Goal: Transaction & Acquisition: Purchase product/service

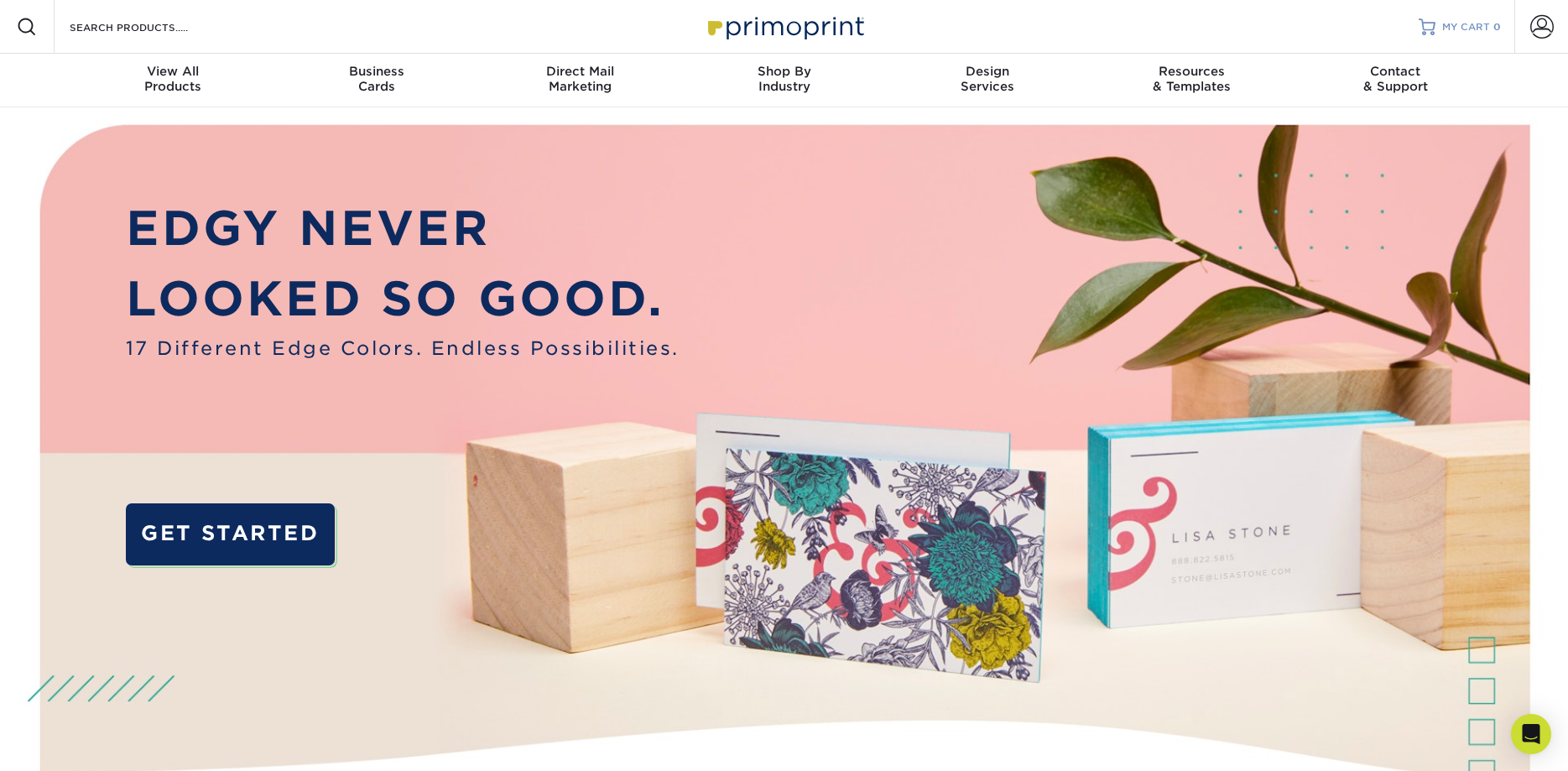
click at [1440, 25] on link "MY CART 0" at bounding box center [1459, 26] width 82 height 54
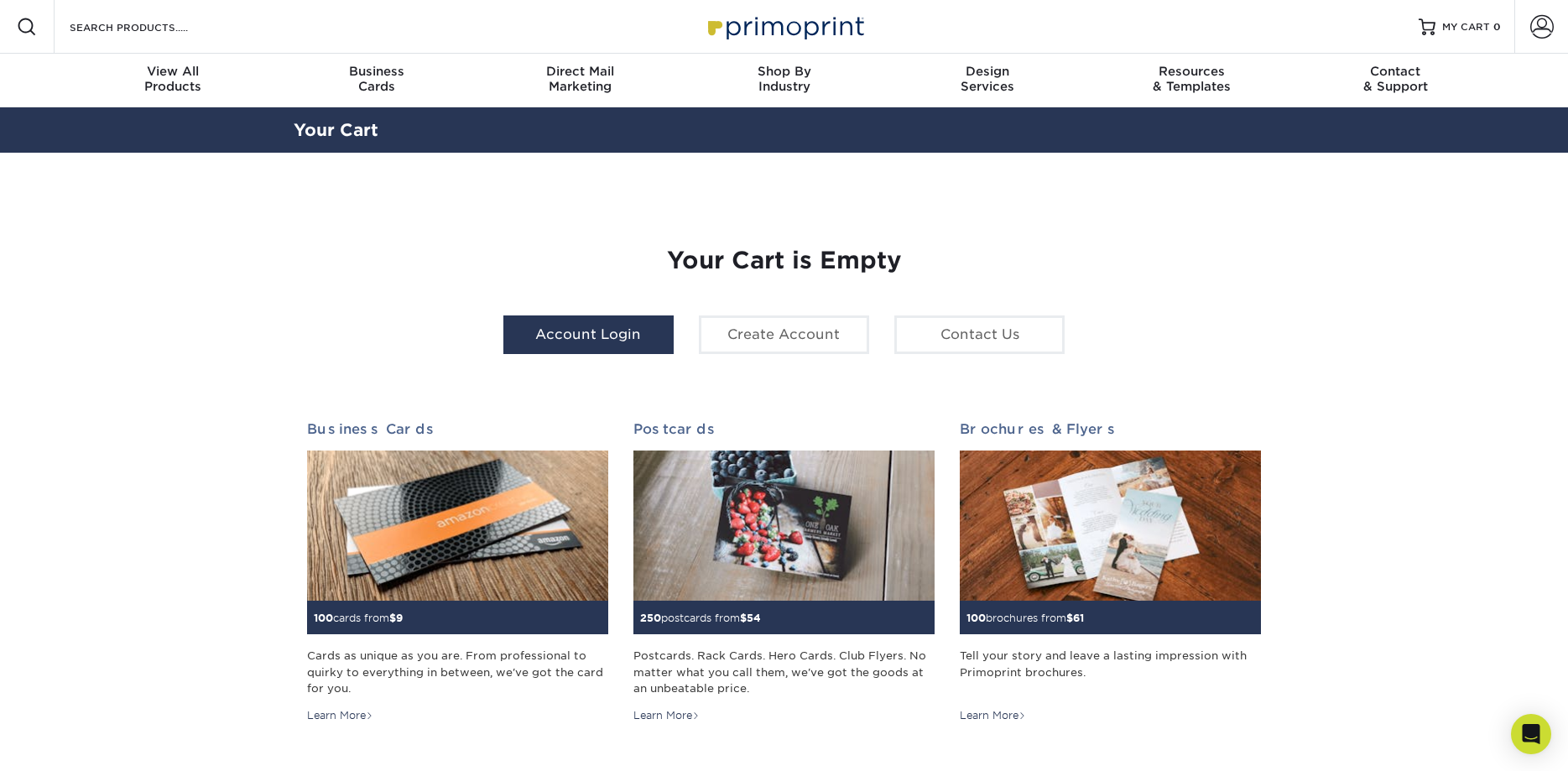
click at [610, 323] on link "Account Login" at bounding box center [588, 335] width 170 height 39
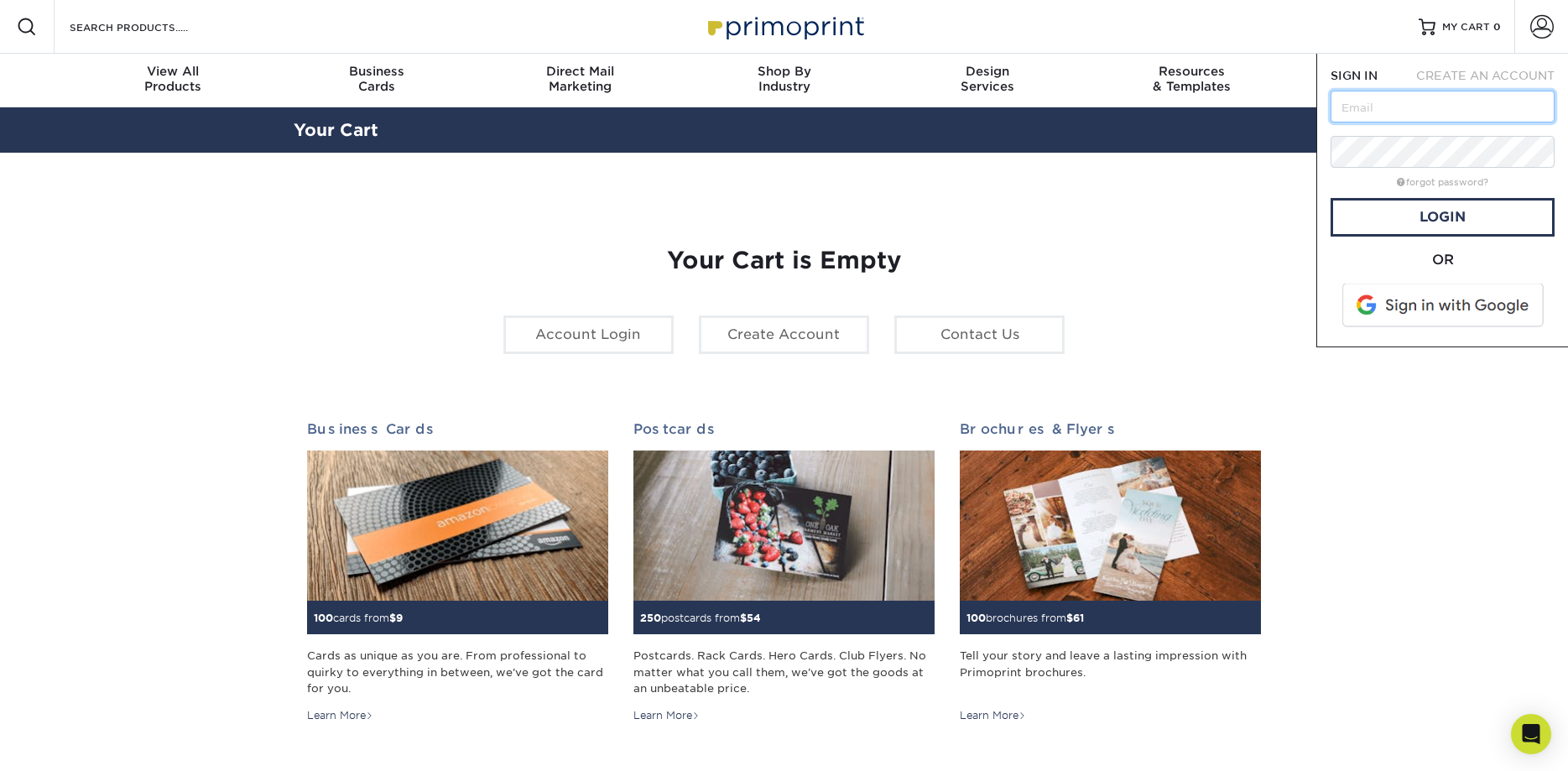
click at [1404, 108] on input "text" at bounding box center [1442, 107] width 224 height 32
type input "[EMAIL_ADDRESS][DOMAIN_NAME]"
click at [1428, 184] on link "forgot password?" at bounding box center [1442, 183] width 92 height 11
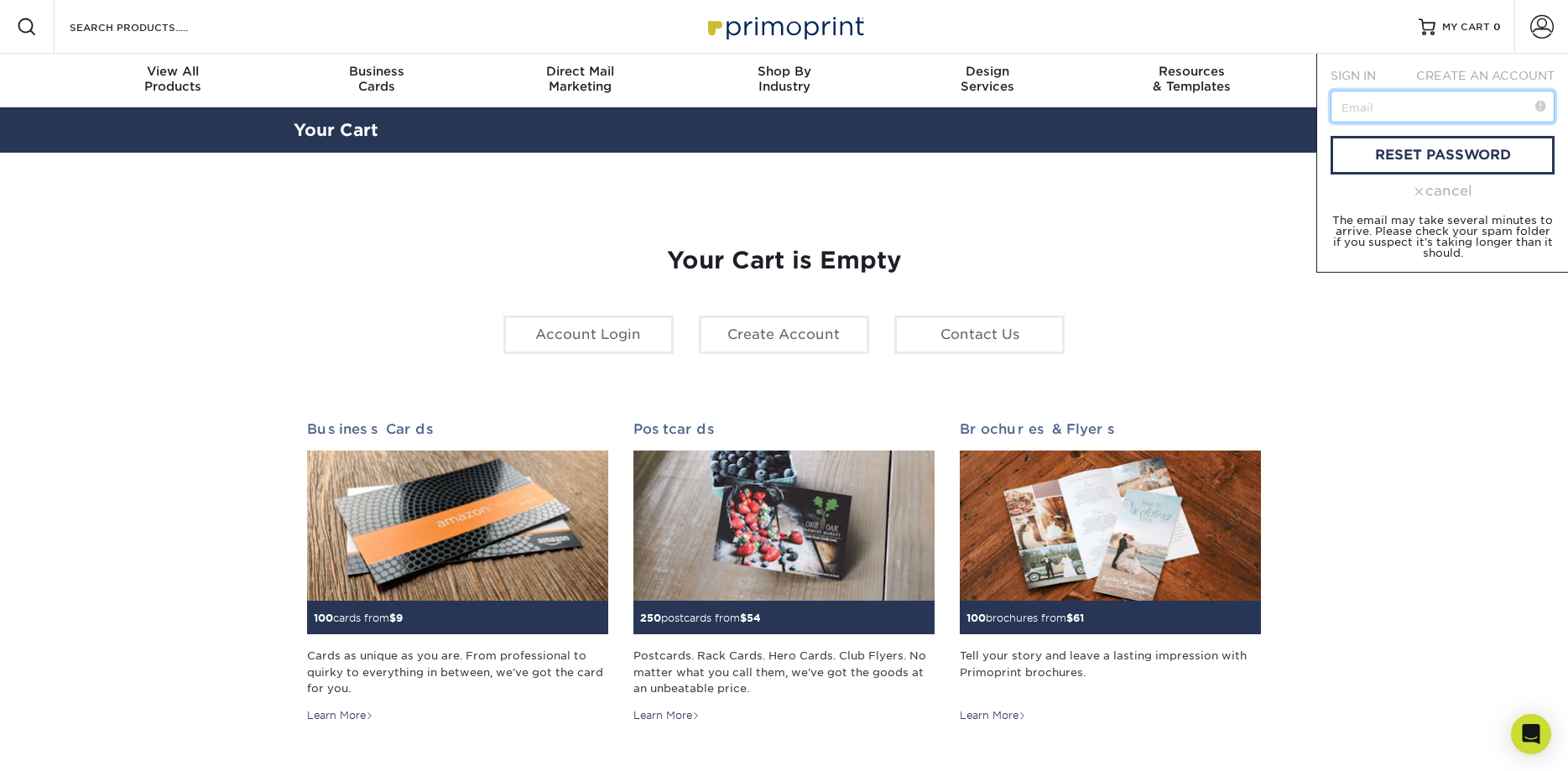
click at [1384, 96] on input "text" at bounding box center [1442, 107] width 224 height 32
drag, startPoint x: 1521, startPoint y: 111, endPoint x: 1307, endPoint y: 100, distance: 214.3
click at [1331, 100] on input "[EMAIL_ADDRESS][DOMAIN_NAME]" at bounding box center [1442, 107] width 224 height 32
paste input "allworldroc@gmail.com"
type input "smallworldroc@gmail.com"
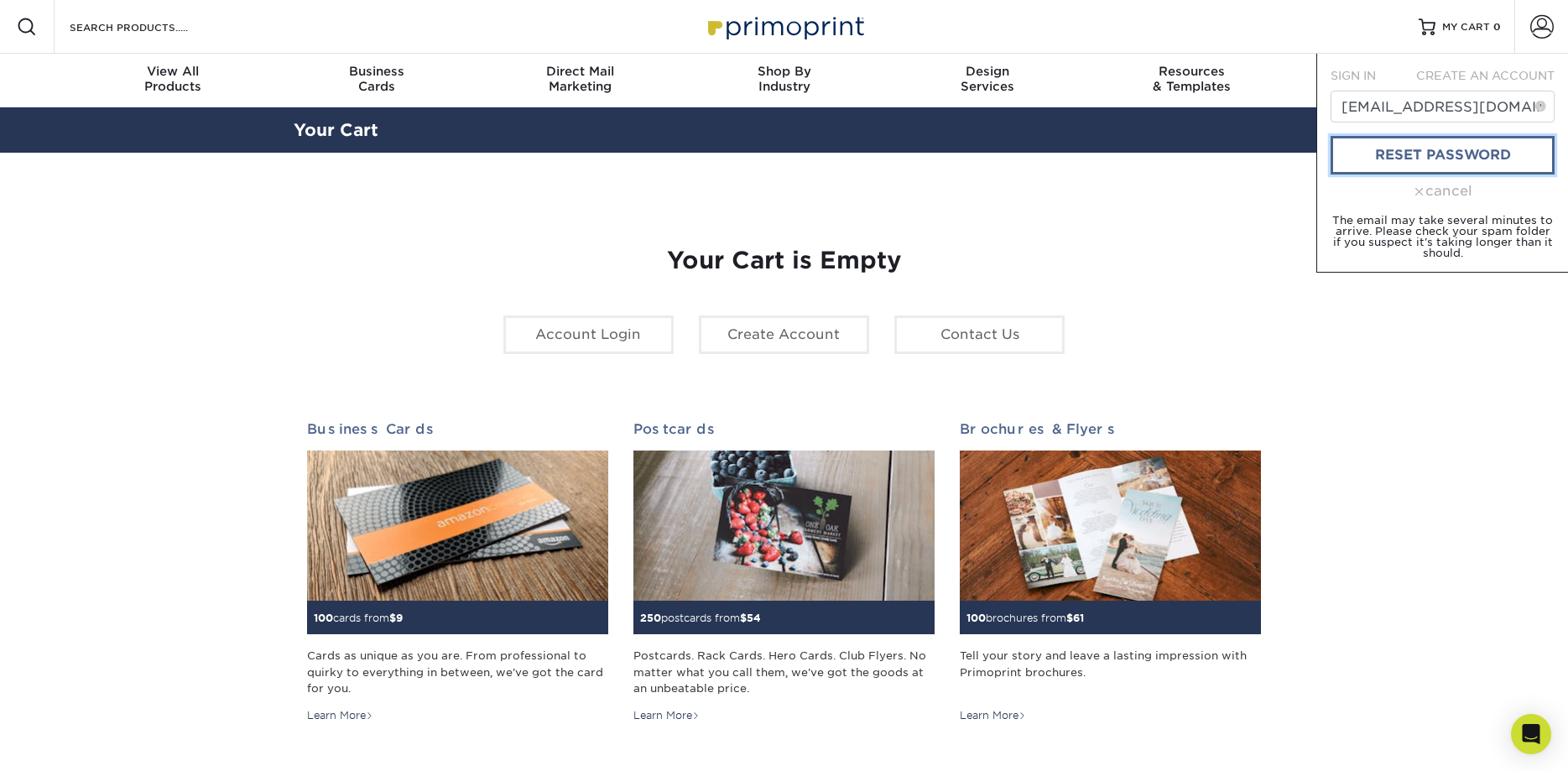
click at [1387, 159] on link "reset password" at bounding box center [1442, 155] width 224 height 39
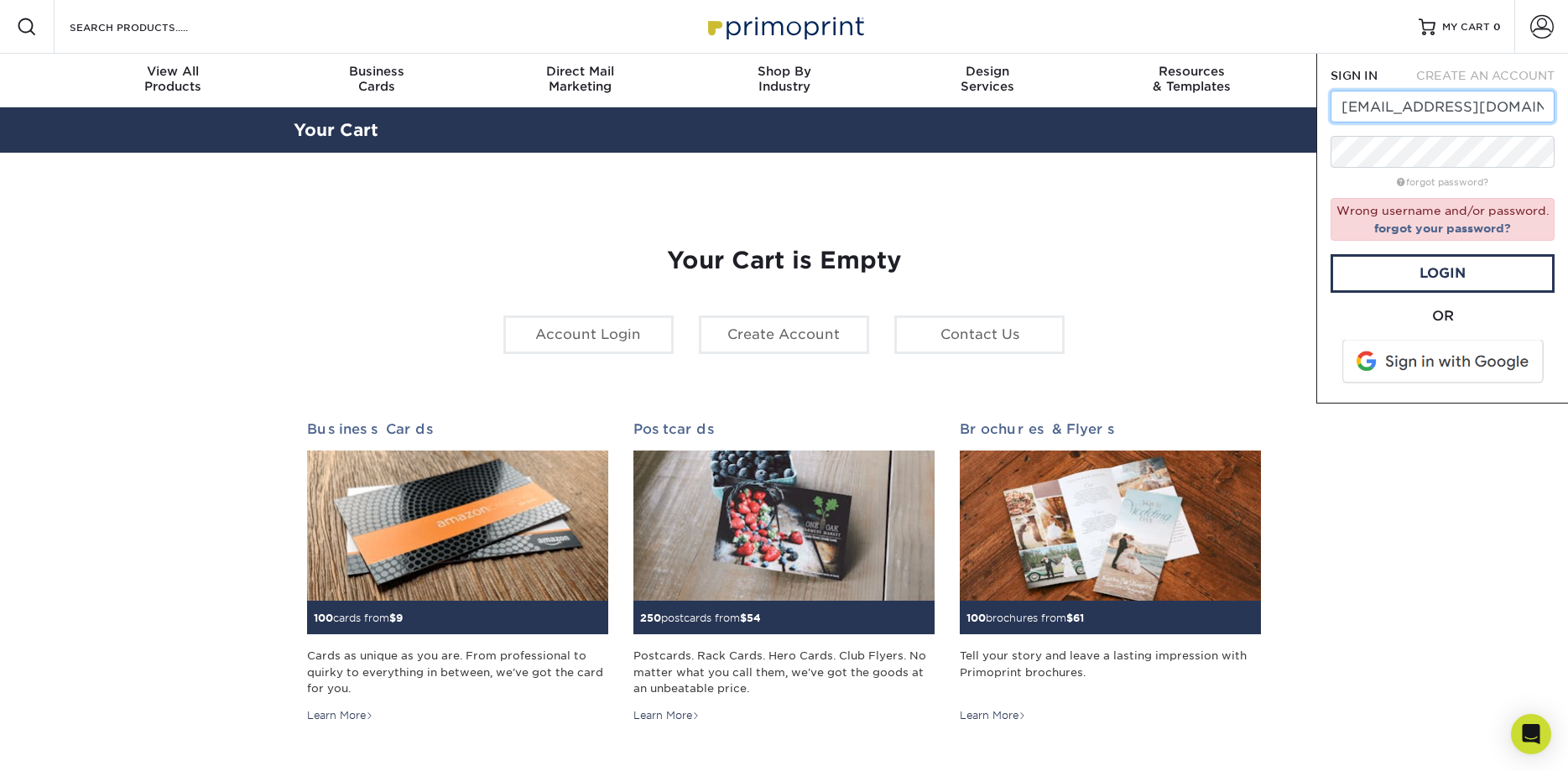
drag, startPoint x: 1536, startPoint y: 116, endPoint x: 1302, endPoint y: 117, distance: 234.0
click at [1331, 117] on input "[EMAIL_ADDRESS][DOMAIN_NAME]" at bounding box center [1442, 107] width 224 height 32
paste input "allworldroc@gmail.com"
type input "smallworldroc@gmail.com"
click at [1274, 175] on section "YOUR CART Empty Cart Your Cart is Empty Account Login Create Account Contact Us…" at bounding box center [784, 531] width 1568 height 757
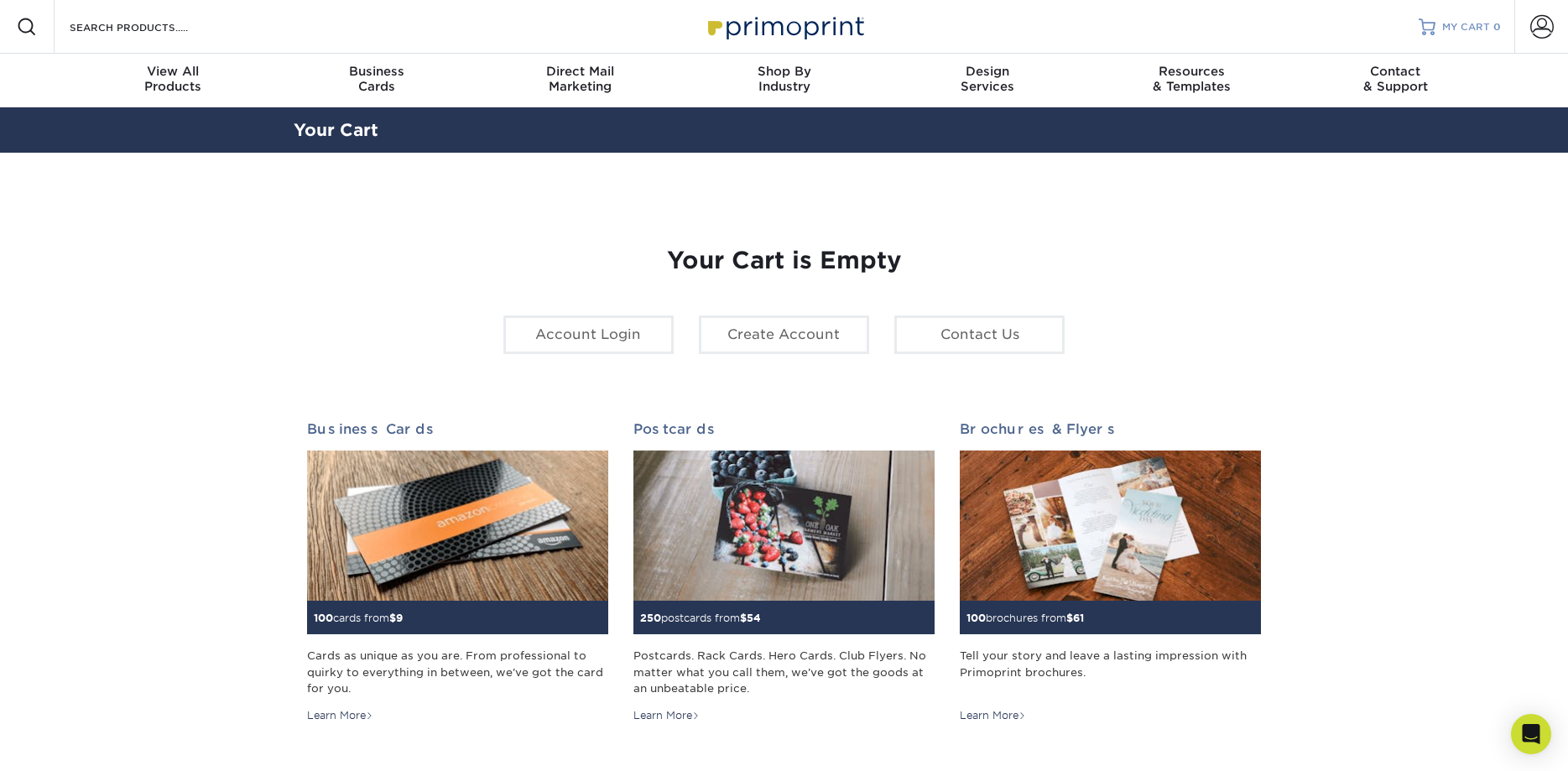
click at [1451, 18] on link "MY CART 0" at bounding box center [1459, 26] width 82 height 54
click at [1536, 33] on span at bounding box center [1542, 26] width 24 height 24
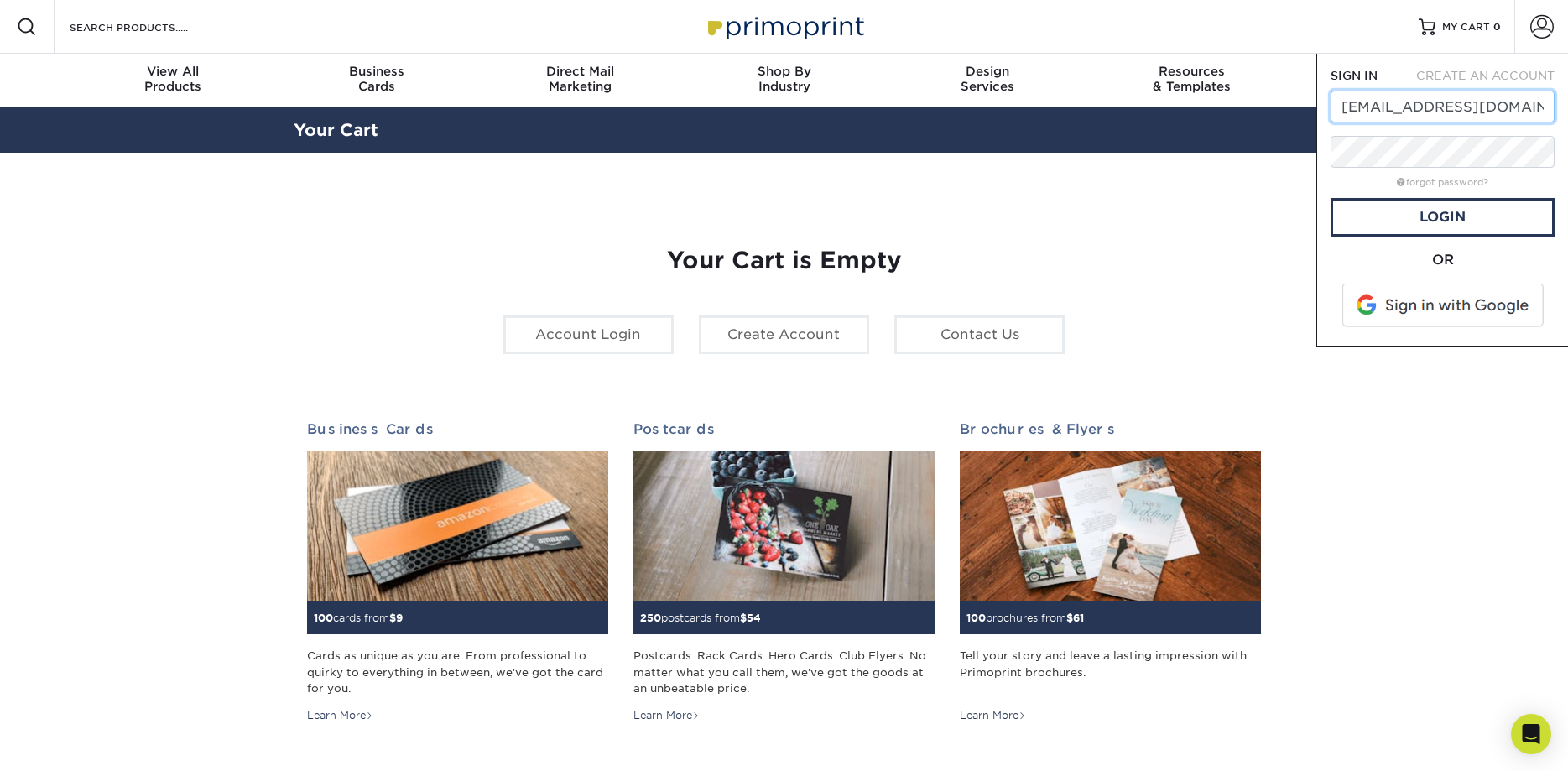
drag, startPoint x: 1532, startPoint y: 102, endPoint x: 1416, endPoint y: 103, distance: 116.0
click at [1416, 103] on input "smlworld@frontiernet.net" at bounding box center [1442, 107] width 224 height 32
type input "smlworld@gmail.com"
click at [1472, 183] on link "forgot password?" at bounding box center [1442, 183] width 92 height 11
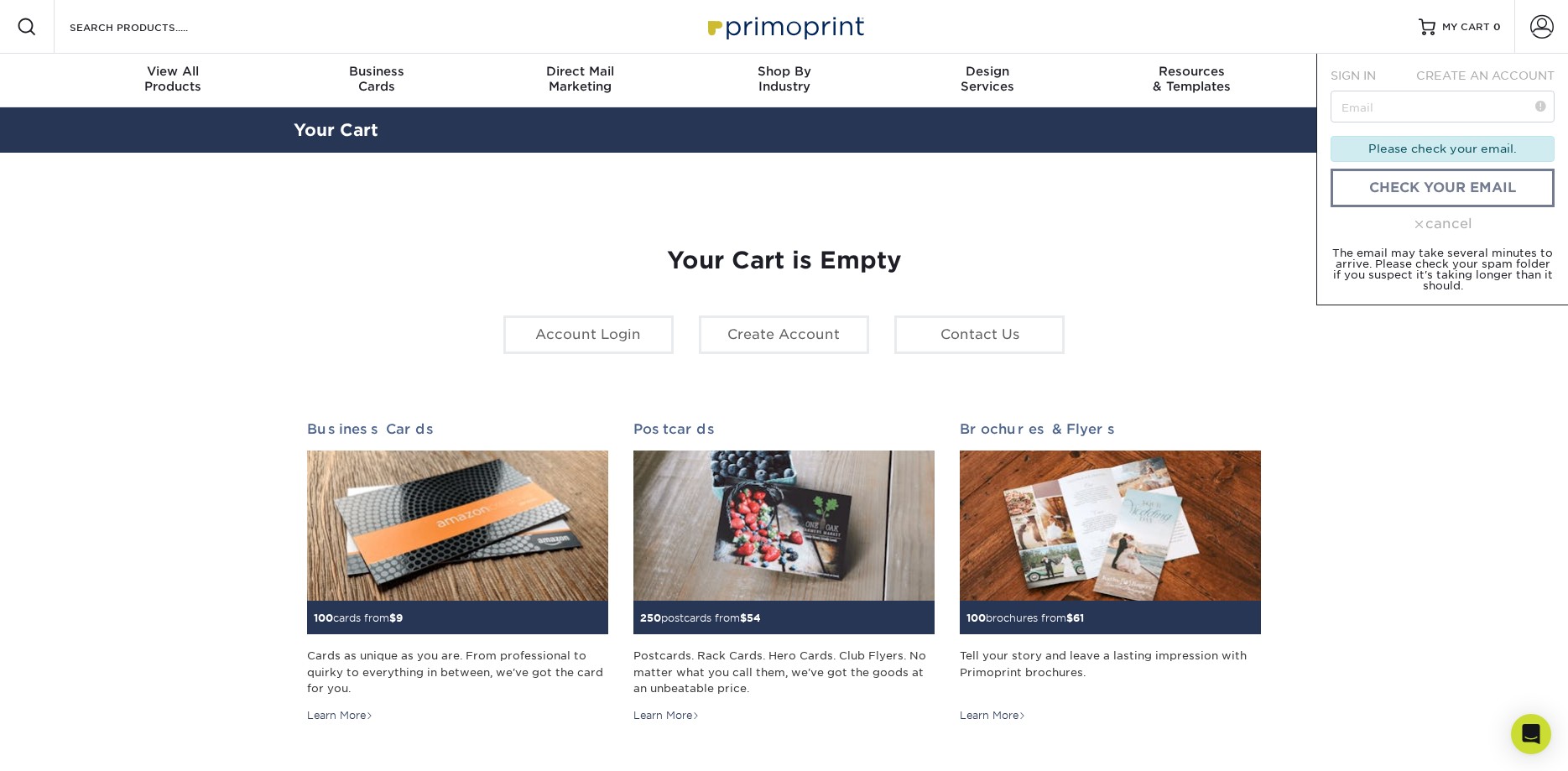
click at [1270, 264] on div "Your Cart is Empty Account Login Create Account Contact Us Business Cards 100 c…" at bounding box center [785, 531] width 982 height 676
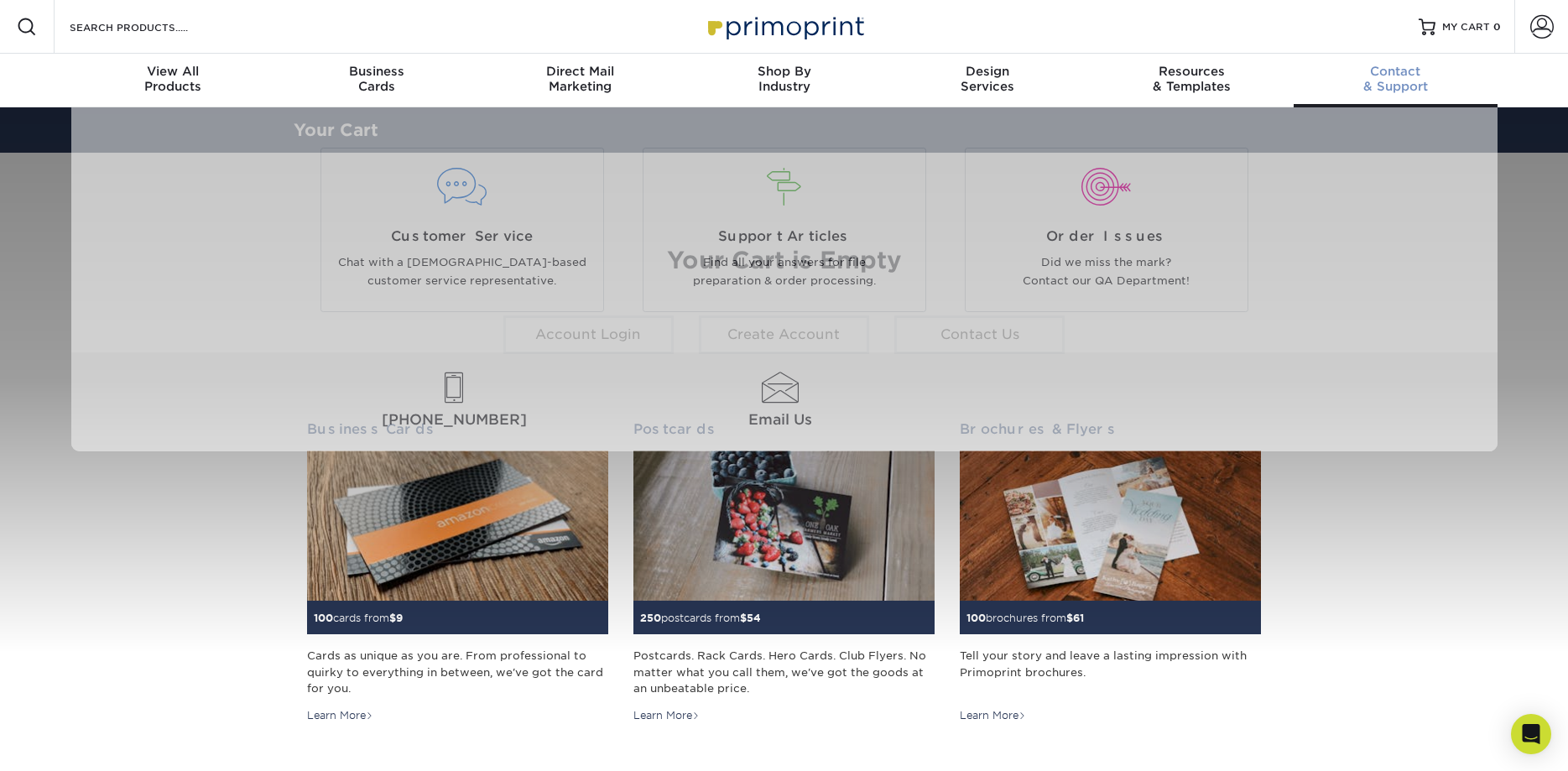
click at [1378, 86] on div "Contact & Support" at bounding box center [1396, 79] width 204 height 30
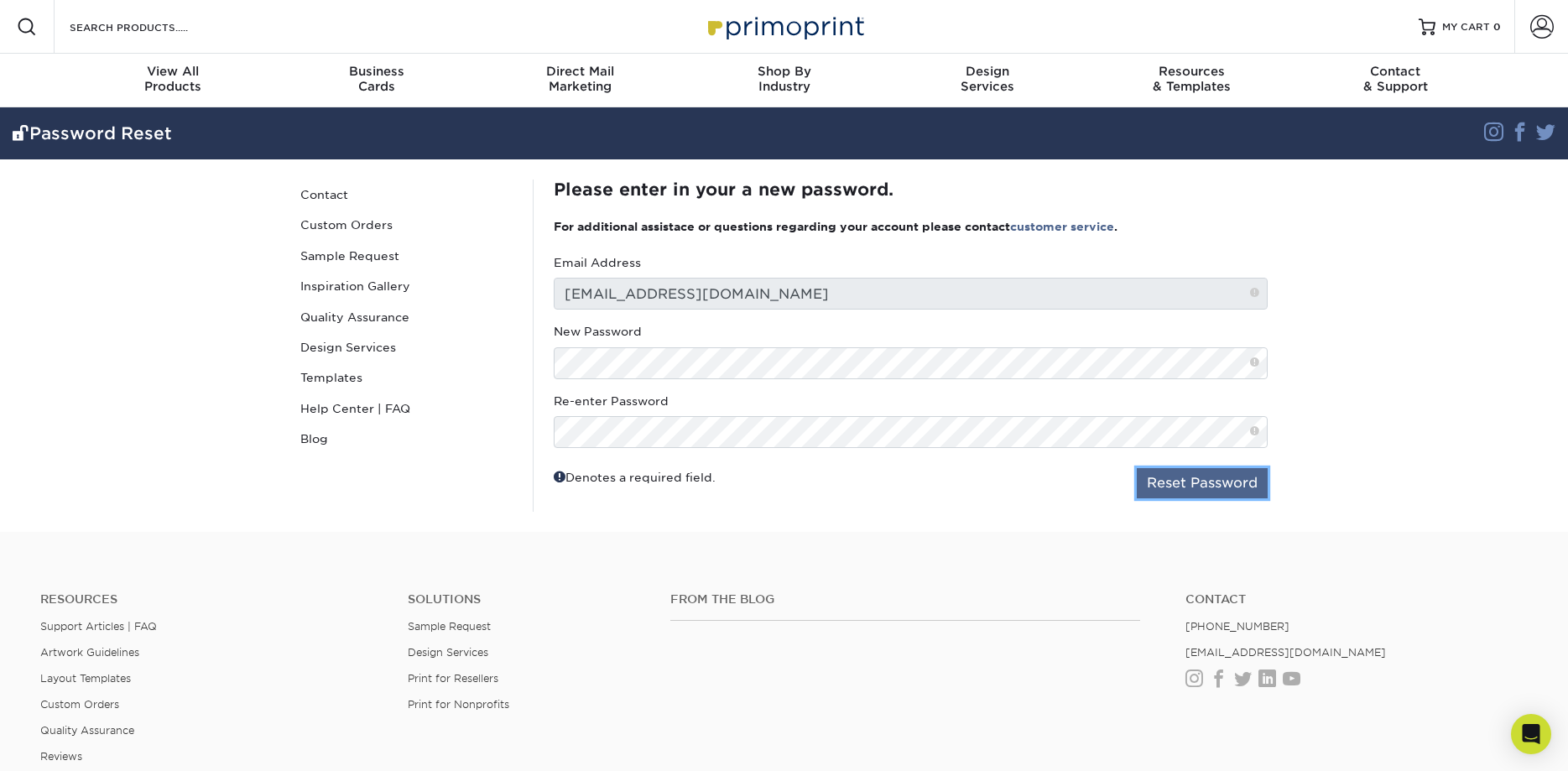
click at [1226, 481] on button "Reset Password" at bounding box center [1202, 483] width 131 height 30
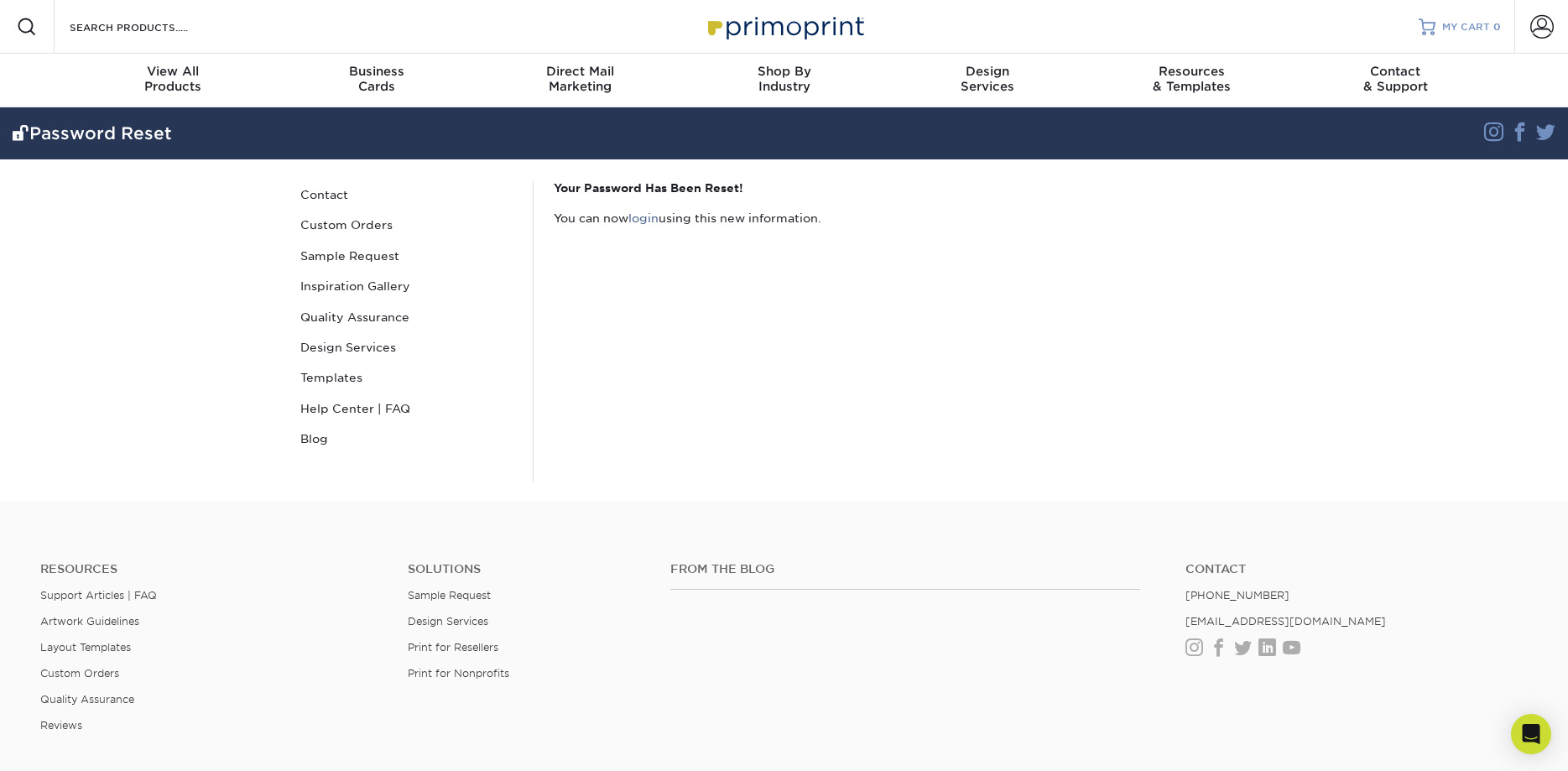
click at [1467, 28] on span "MY CART" at bounding box center [1466, 26] width 48 height 14
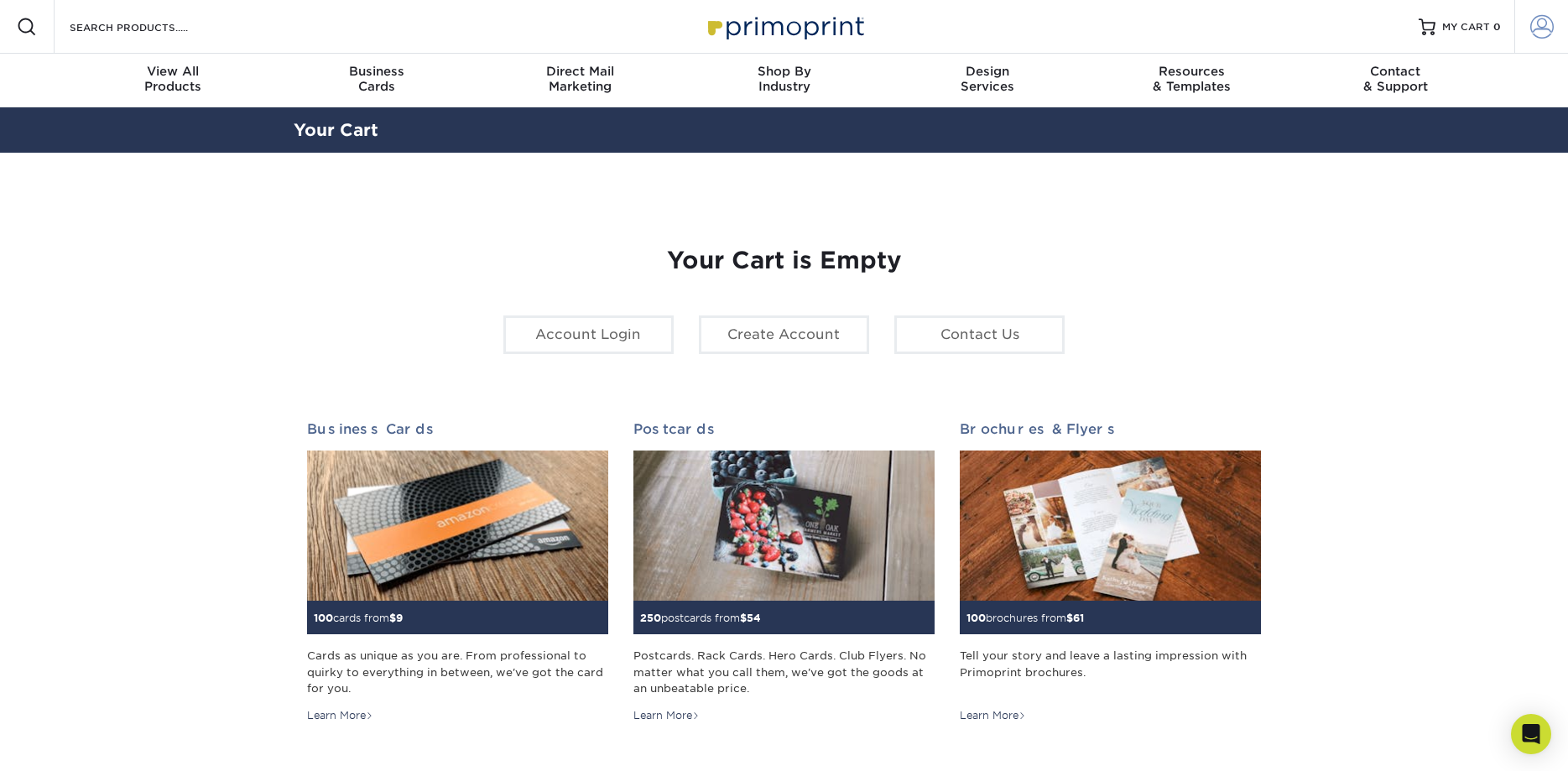
click at [1533, 23] on span at bounding box center [1542, 26] width 24 height 24
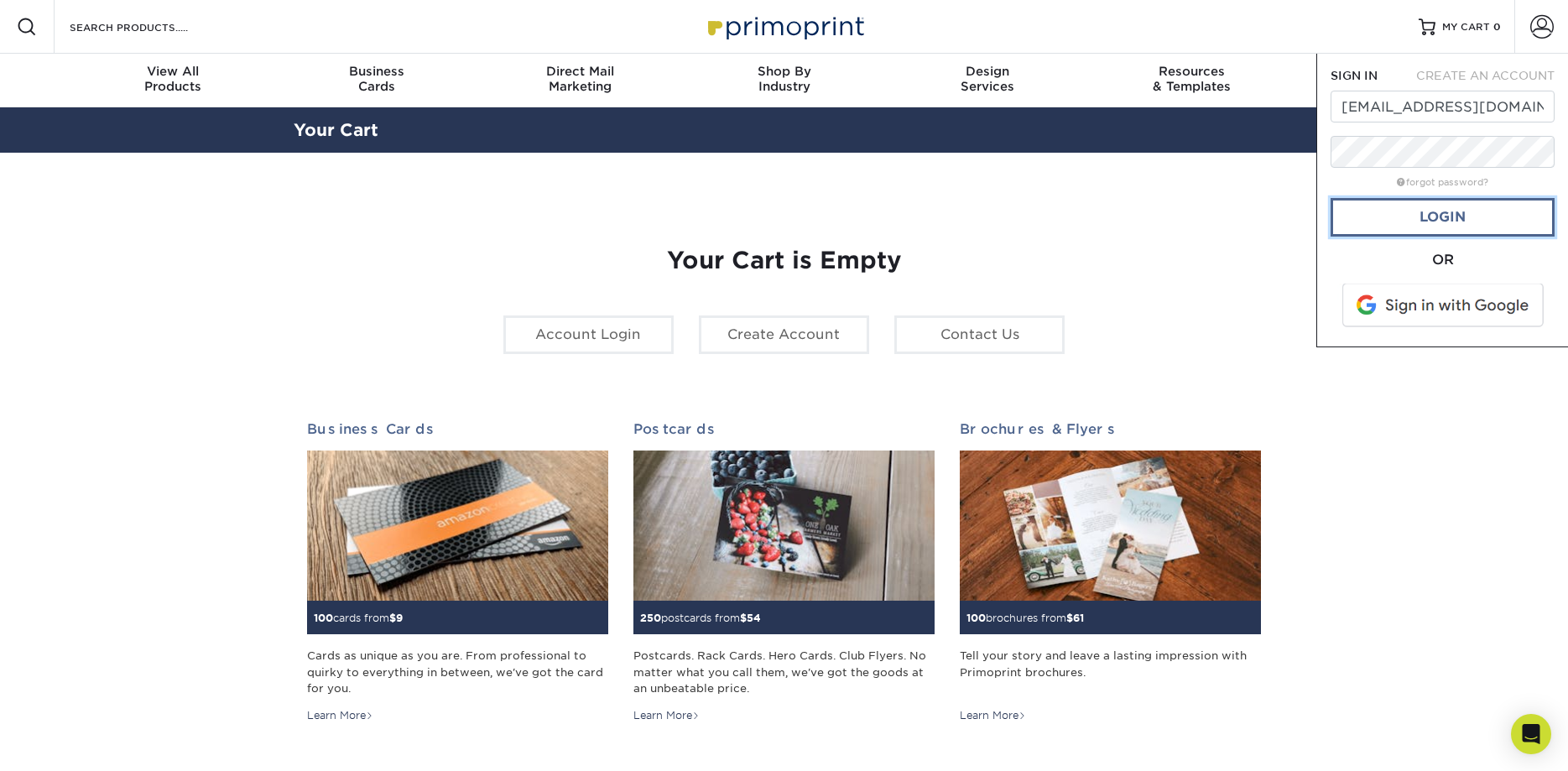
click at [1458, 209] on link "Login" at bounding box center [1442, 217] width 224 height 39
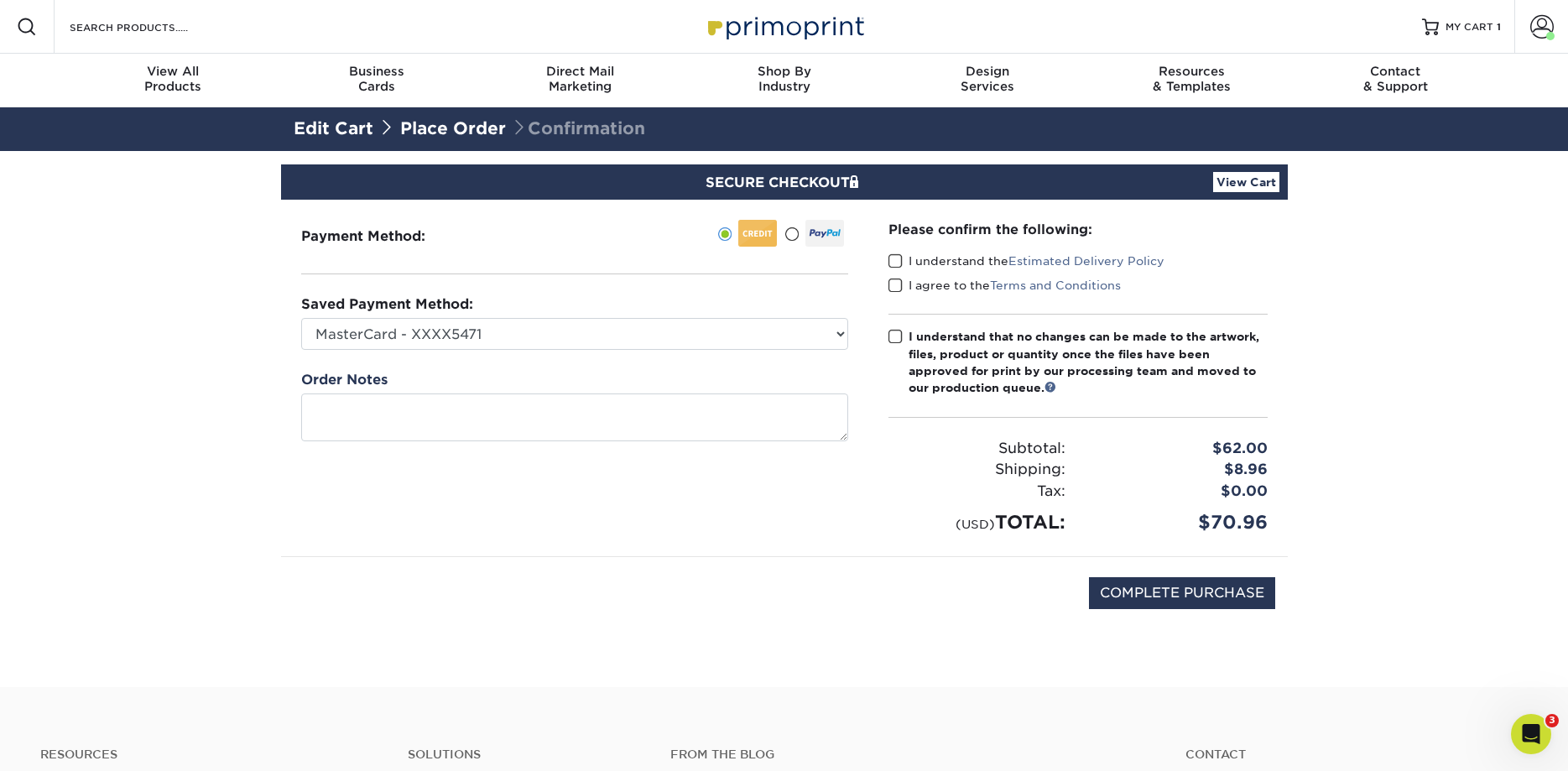
click at [894, 259] on span at bounding box center [896, 261] width 14 height 16
click at [0, 0] on input "I understand the Estimated Delivery Policy" at bounding box center [0, 0] width 0 height 0
click at [892, 288] on span at bounding box center [896, 286] width 14 height 16
click at [0, 0] on input "I agree to the Terms and Conditions" at bounding box center [0, 0] width 0 height 0
click at [894, 327] on div "Please confirm the following: I understand the Estimated Delivery Policy I agre…" at bounding box center [1078, 377] width 379 height 317
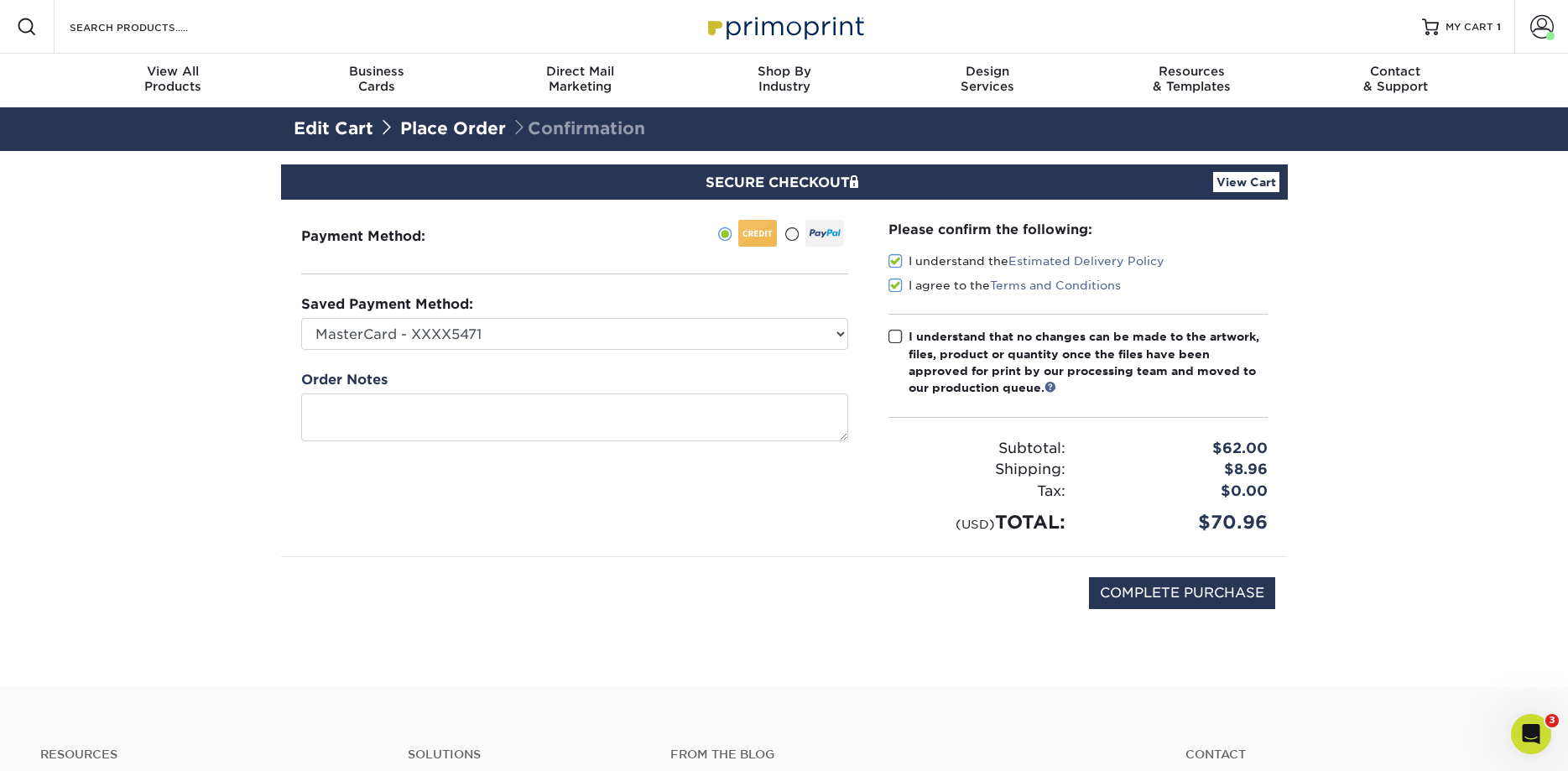
click at [895, 333] on span at bounding box center [896, 337] width 14 height 16
click at [0, 0] on input "I understand that no changes can be made to the artwork, files, product or quan…" at bounding box center [0, 0] width 0 height 0
click at [1179, 589] on input "COMPLETE PURCHASE" at bounding box center [1182, 593] width 186 height 32
type input "PROCESSING, PLEASE WAIT..."
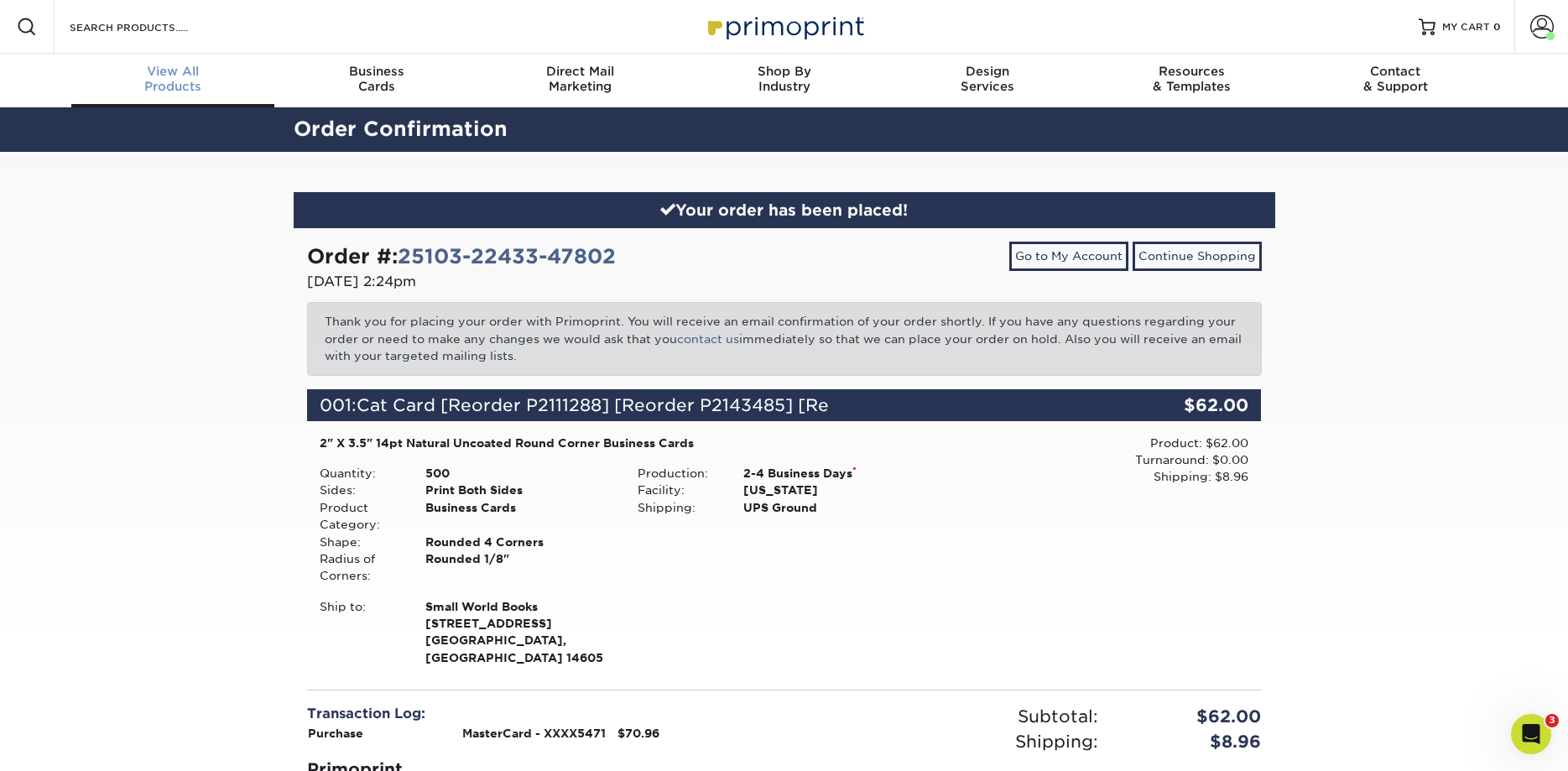
click at [177, 80] on div "View All Products" at bounding box center [173, 79] width 204 height 30
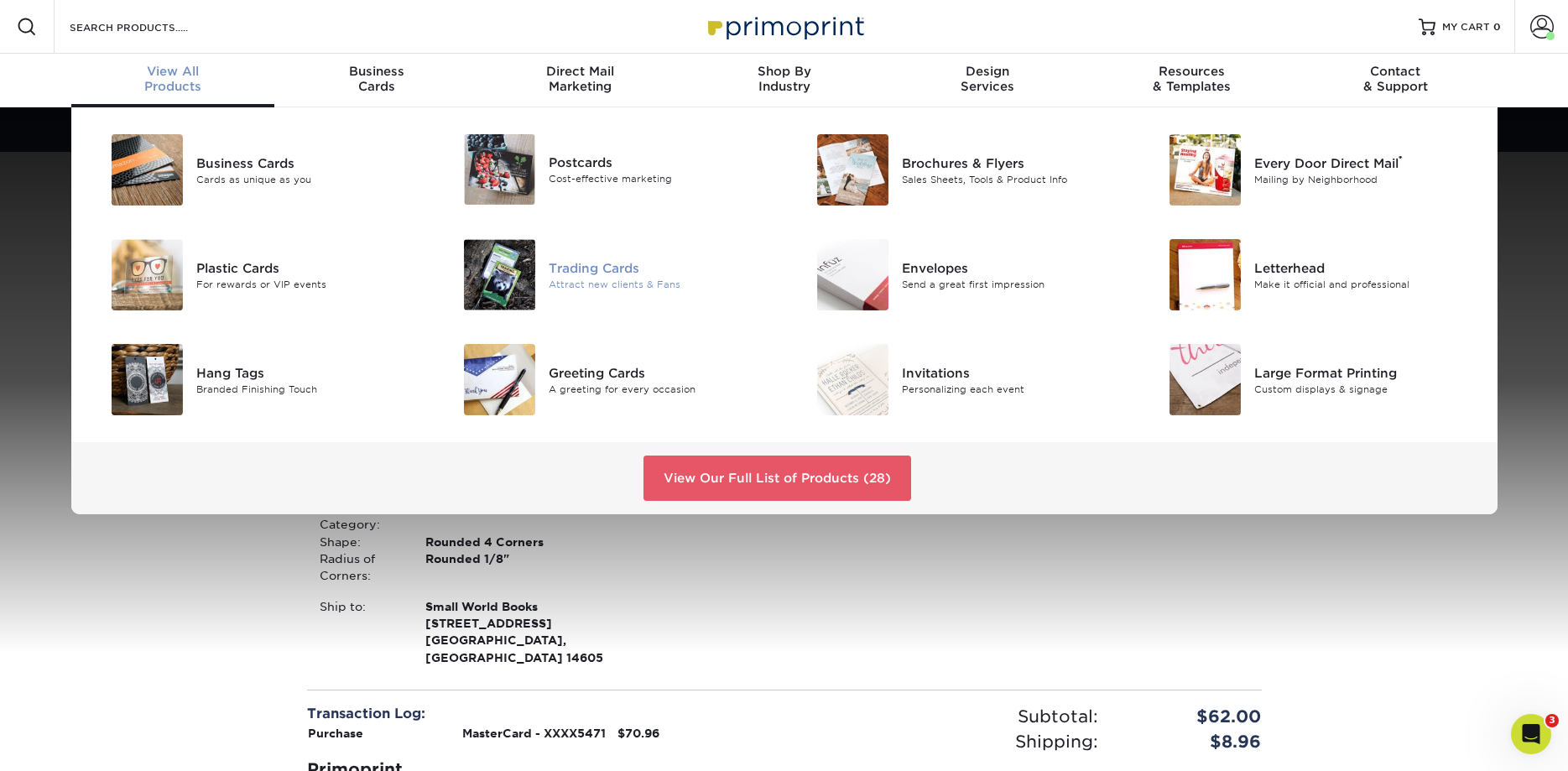
click at [586, 280] on div "Attract new clients & Fans" at bounding box center [659, 284] width 222 height 14
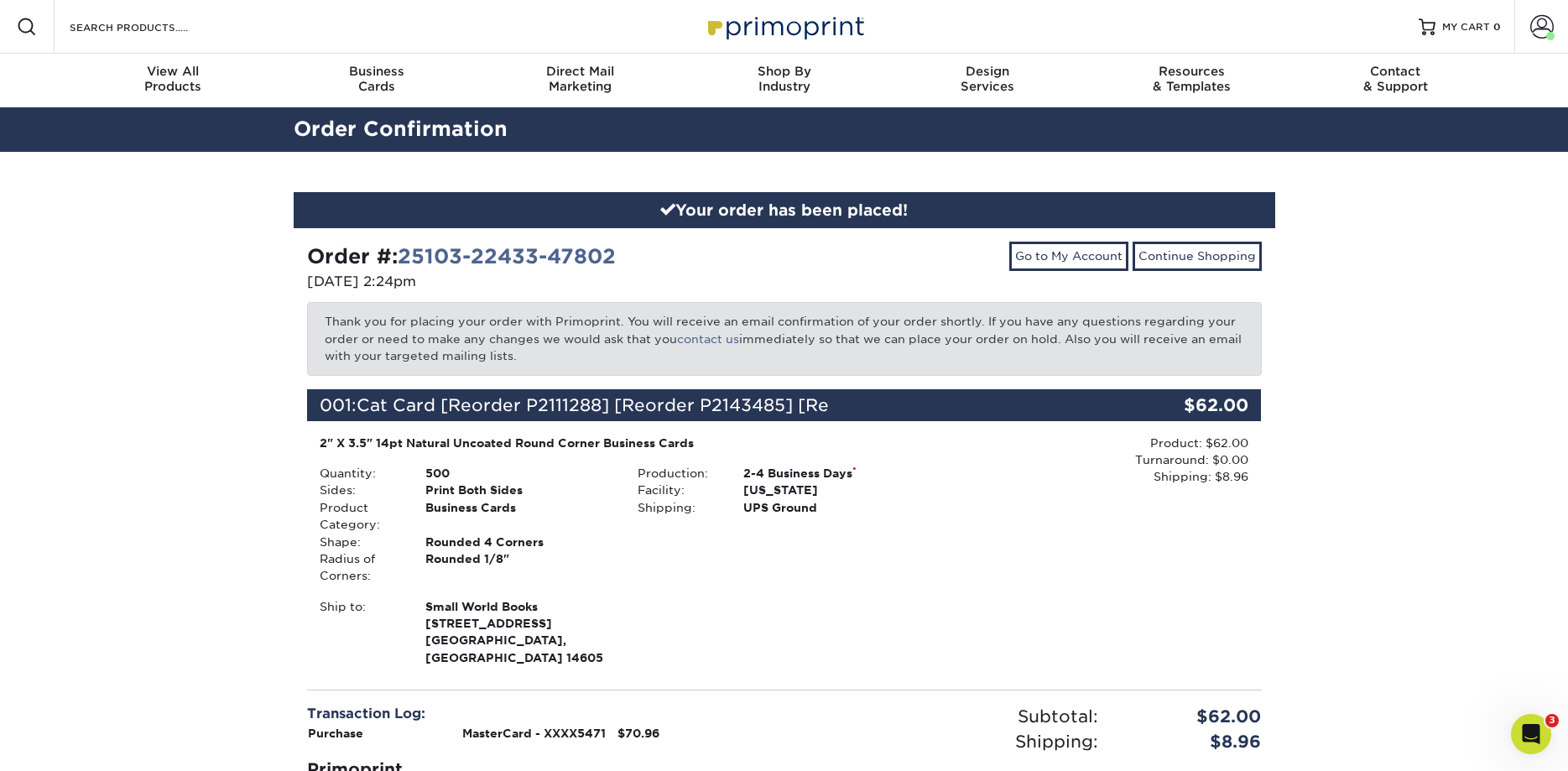
click at [1158, 8] on div "Resources Menu Search Products Account Welcome, Benjamin Account Dashboard Acti…" at bounding box center [784, 26] width 1568 height 54
